Goal: Transaction & Acquisition: Purchase product/service

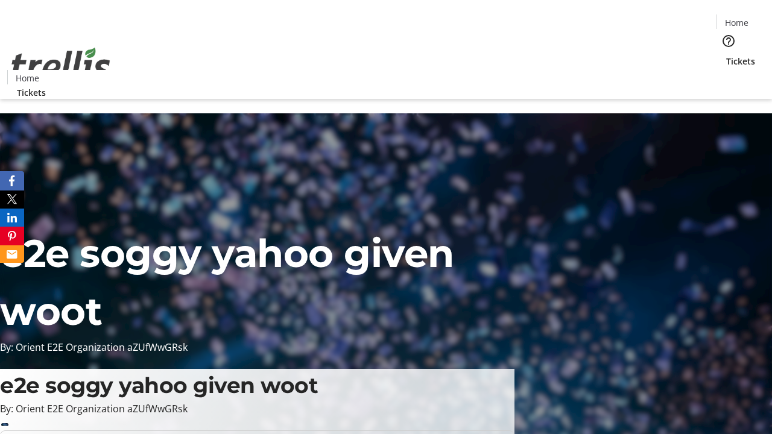
click at [737, 18] on span "Sign Up" at bounding box center [742, 17] width 35 height 14
type input "[PERSON_NAME][EMAIL_ADDRESS][DOMAIN_NAME]"
type input "[PERSON_NAME]"
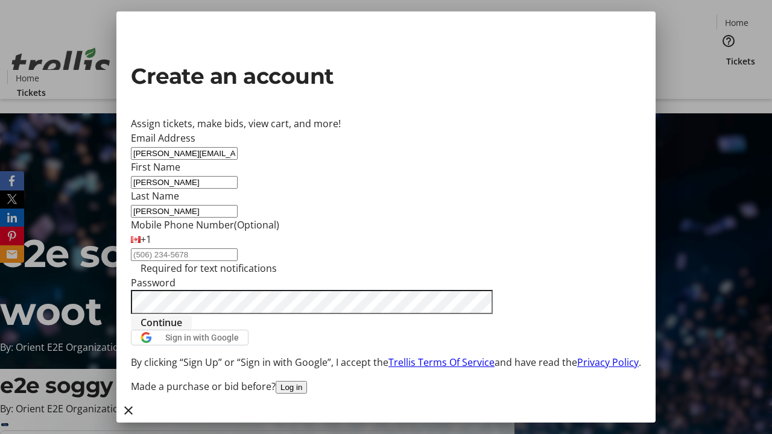
click at [182, 330] on span "Continue" at bounding box center [161, 322] width 42 height 14
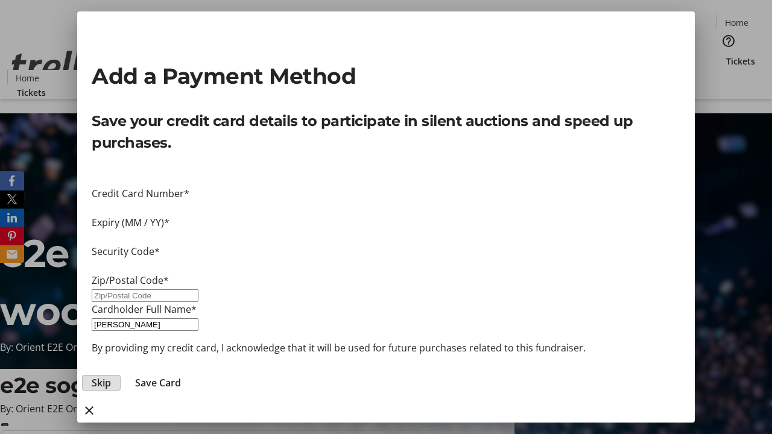
click at [111, 376] on span "Skip" at bounding box center [101, 383] width 19 height 14
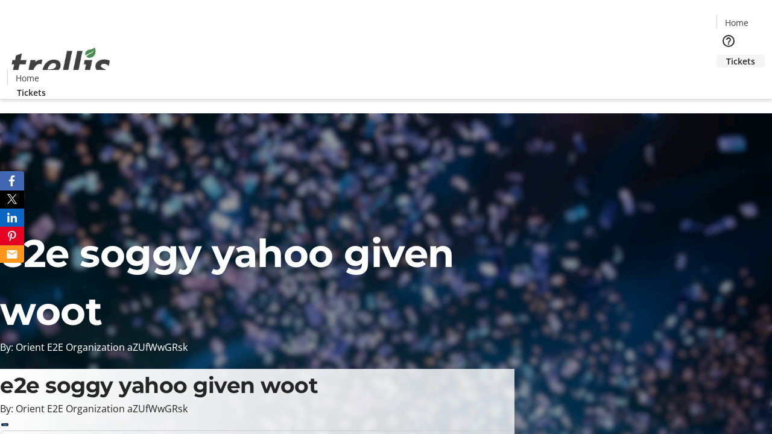
click at [726, 55] on span "Tickets" at bounding box center [740, 61] width 29 height 13
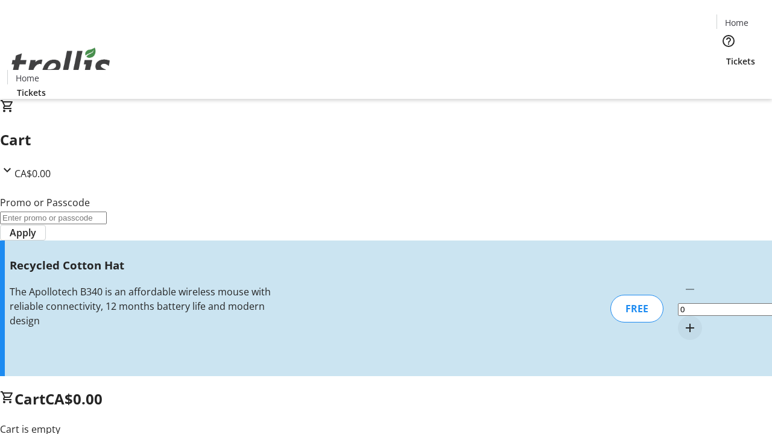
click at [682, 321] on mat-icon "Increment by one" at bounding box center [689, 328] width 14 height 14
type input "1"
